Goal: Go to known website: Go to known website

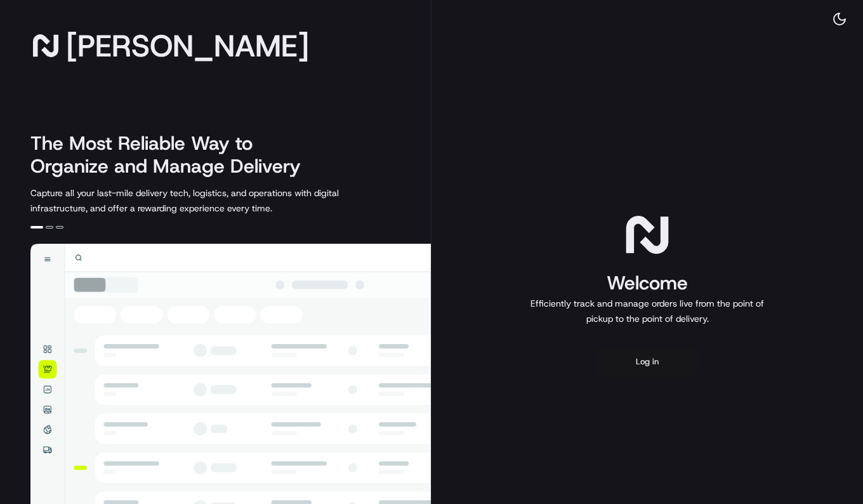
click at [656, 363] on button "Log in" at bounding box center [648, 362] width 102 height 30
